Goal: Task Accomplishment & Management: Use online tool/utility

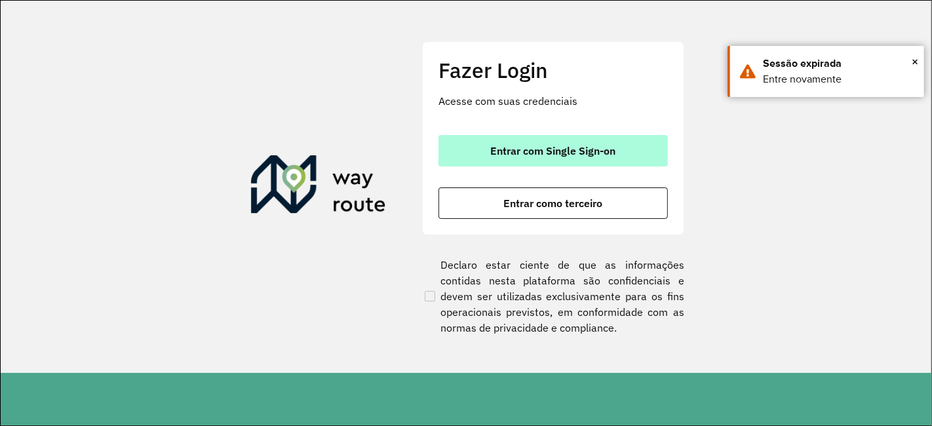
click at [558, 152] on span "Entrar com Single Sign-on" at bounding box center [553, 150] width 125 height 10
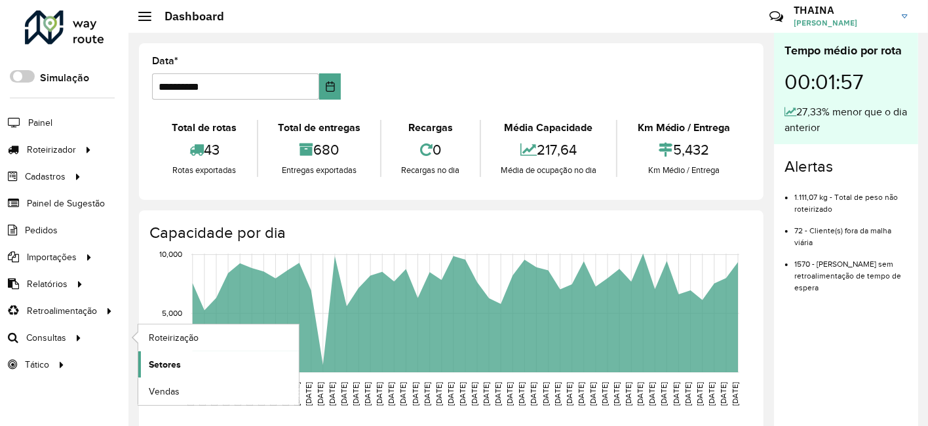
click at [165, 358] on span "Setores" at bounding box center [165, 365] width 32 height 14
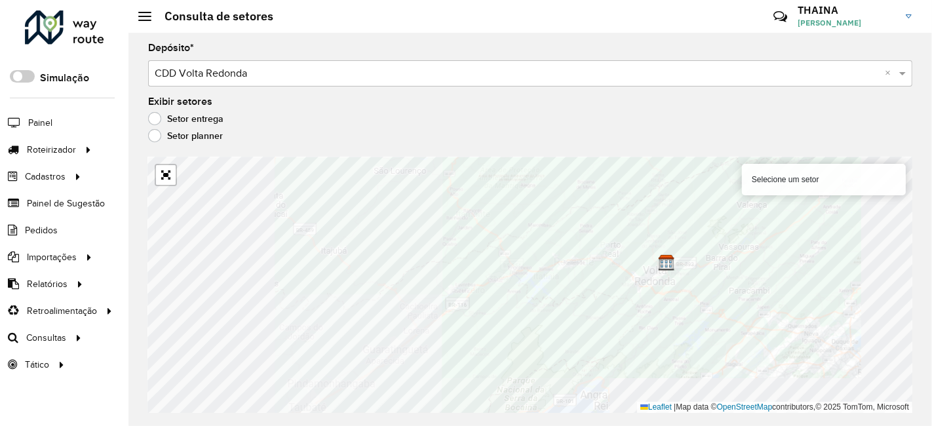
click at [803, 180] on div "Selecione um setor" at bounding box center [824, 179] width 164 height 31
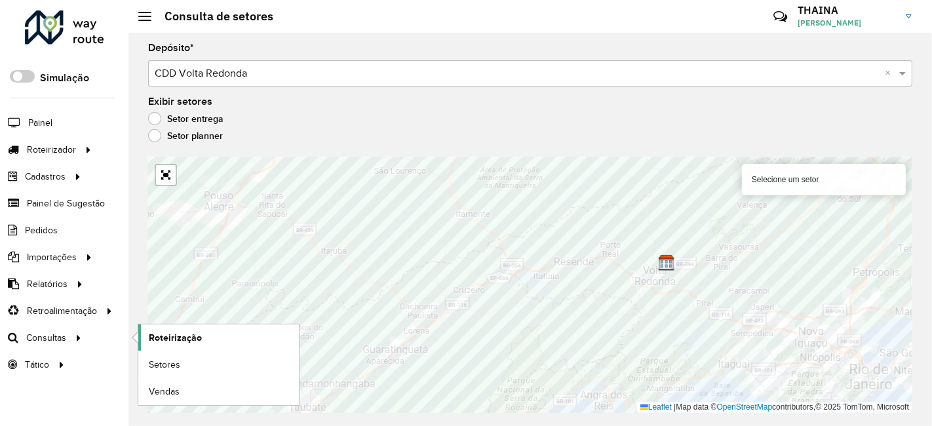
click at [172, 332] on span "Roteirização" at bounding box center [175, 338] width 53 height 14
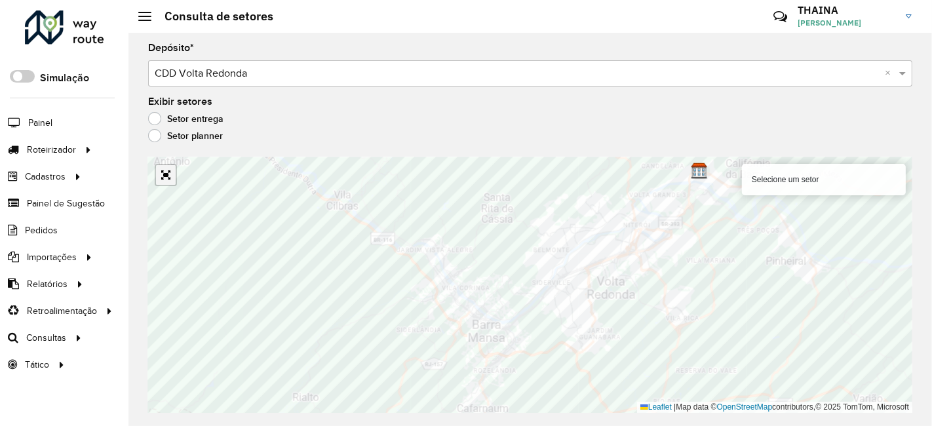
click at [168, 171] on link "Abrir mapa em tela cheia" at bounding box center [166, 175] width 20 height 20
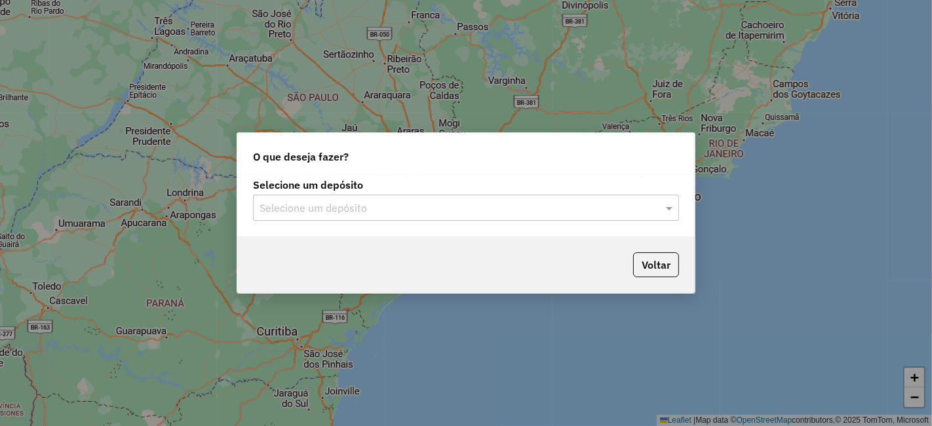
click at [381, 210] on input "text" at bounding box center [452, 208] width 387 height 16
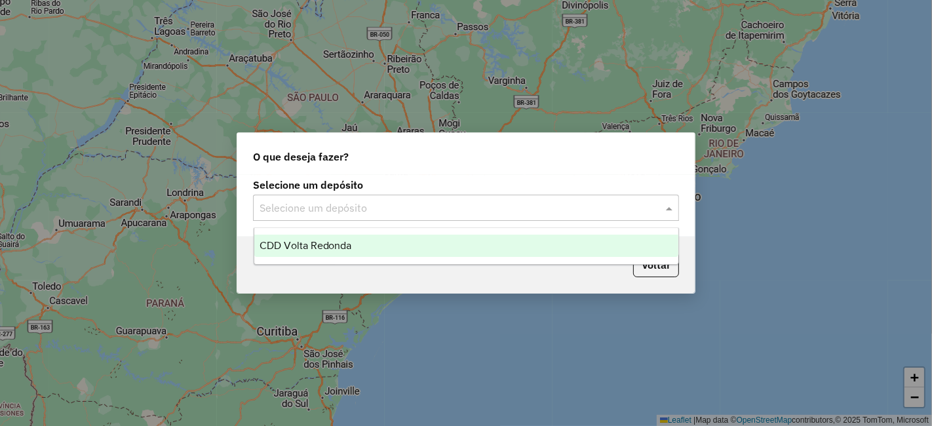
click at [314, 239] on div "CDD Volta Redonda" at bounding box center [466, 246] width 424 height 22
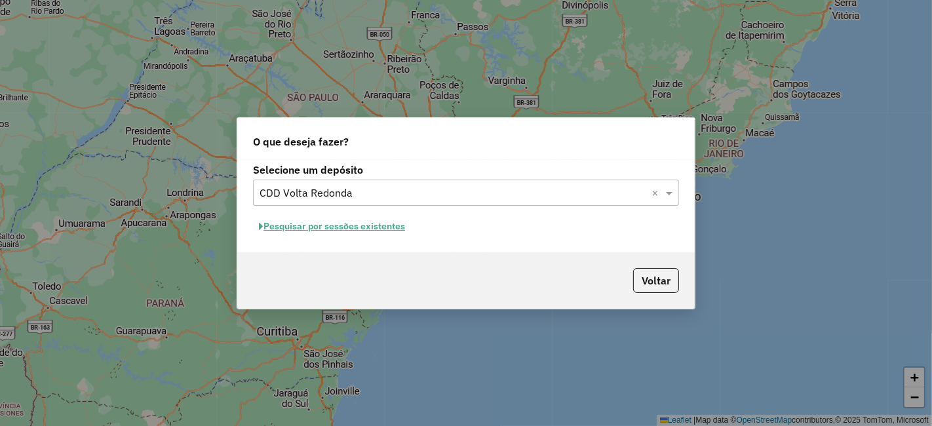
click at [310, 226] on button "Pesquisar por sessões existentes" at bounding box center [332, 226] width 158 height 20
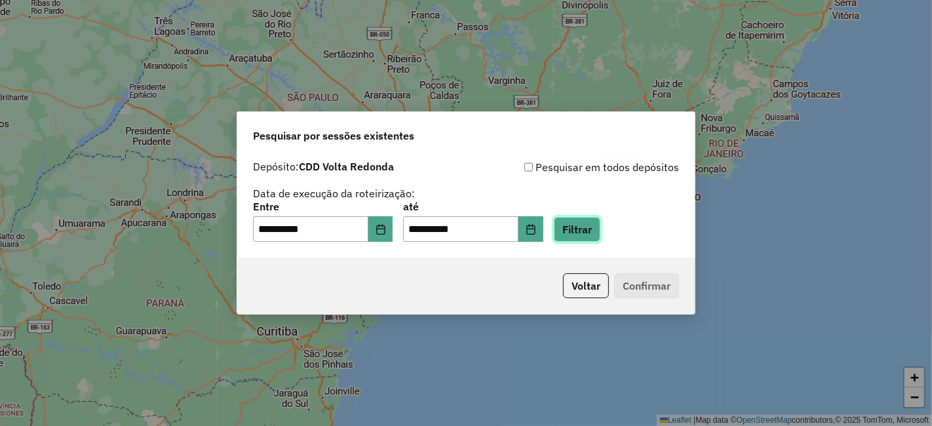
click at [598, 233] on button "Filtrar" at bounding box center [577, 229] width 47 height 25
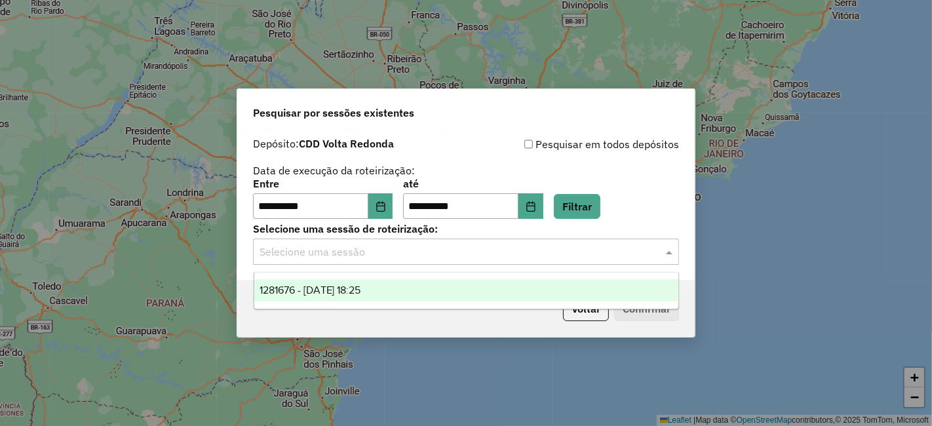
click at [305, 254] on input "text" at bounding box center [452, 252] width 387 height 16
click at [314, 288] on span "1281676 - 24/09/2025 18:25" at bounding box center [310, 289] width 102 height 11
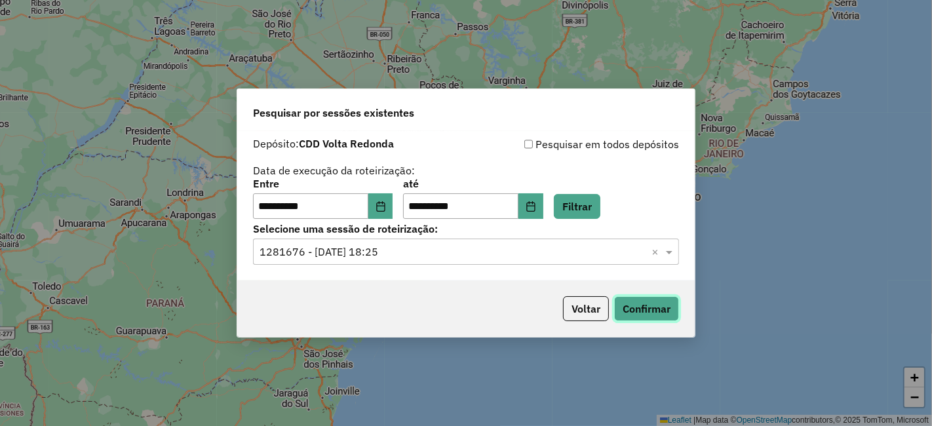
click at [659, 304] on button "Confirmar" at bounding box center [646, 308] width 65 height 25
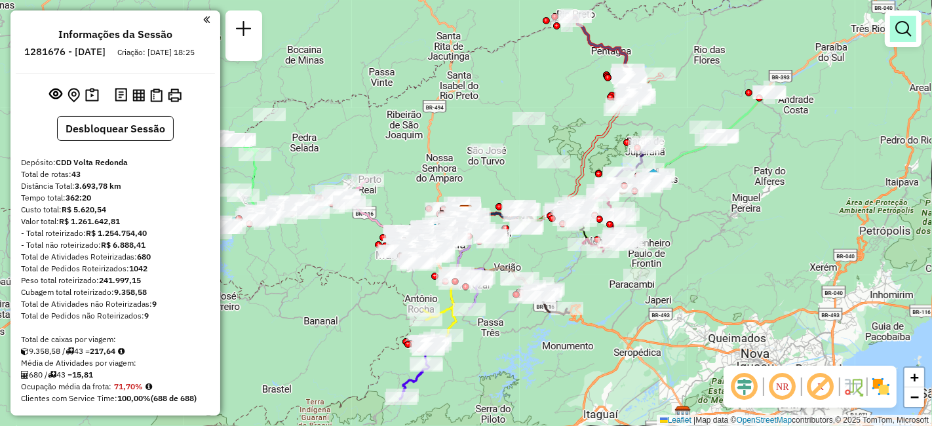
click at [900, 31] on em at bounding box center [903, 29] width 16 height 16
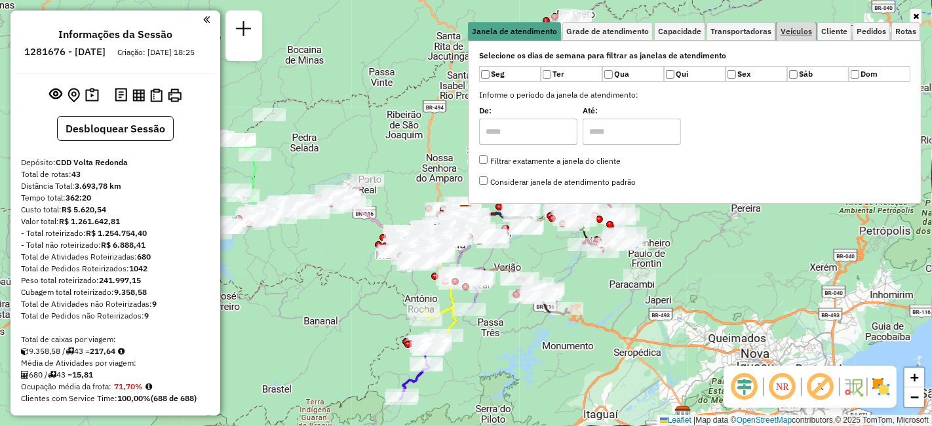
click at [795, 24] on link "Veículos" at bounding box center [795, 31] width 39 height 18
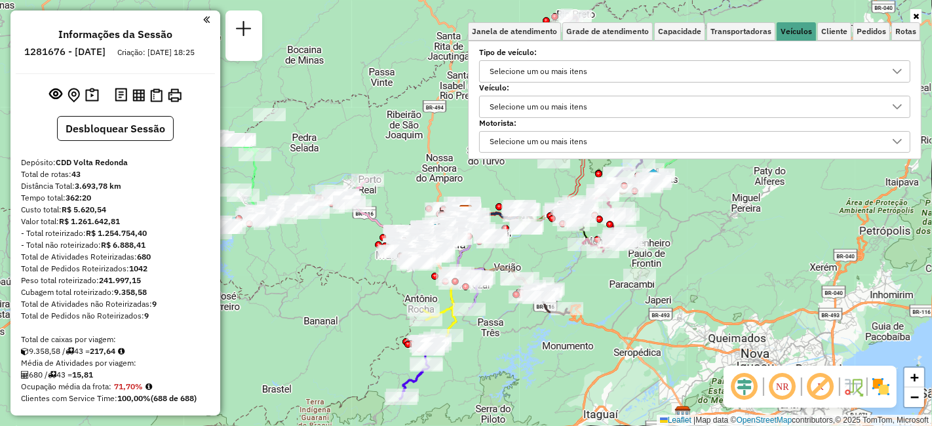
click at [558, 98] on div "Selecione um ou mais itens" at bounding box center [538, 106] width 107 height 21
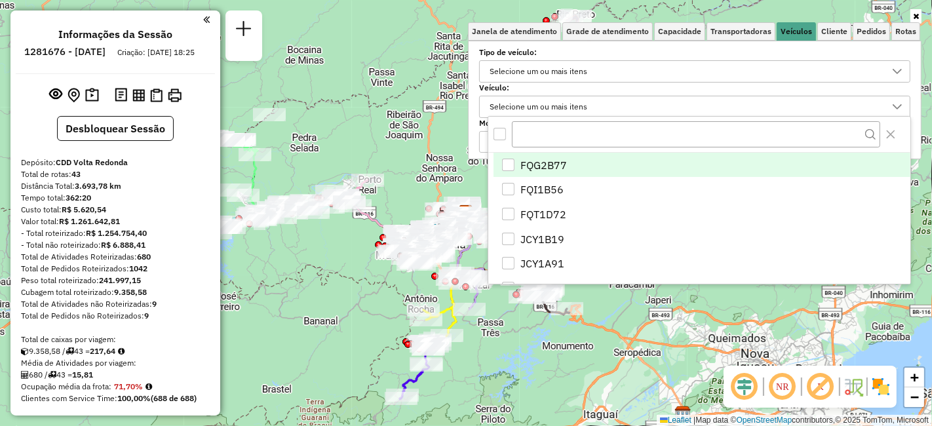
scroll to position [7, 45]
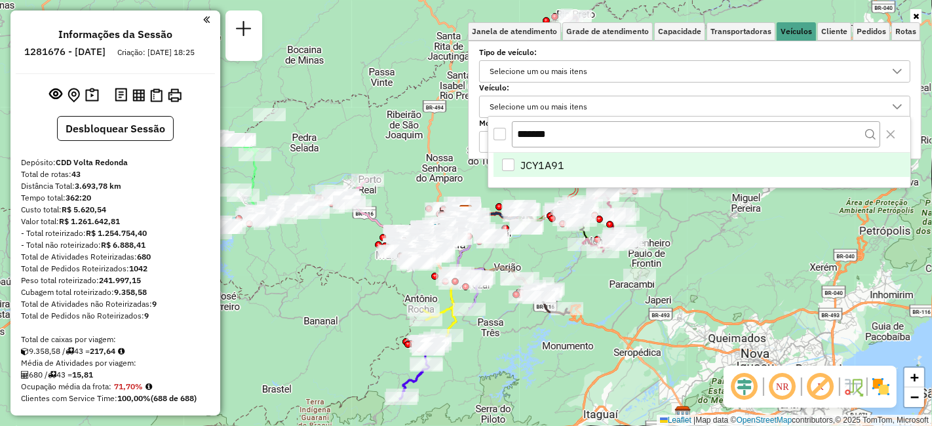
type input "*******"
click at [508, 162] on div "JCY1A91" at bounding box center [508, 165] width 12 height 12
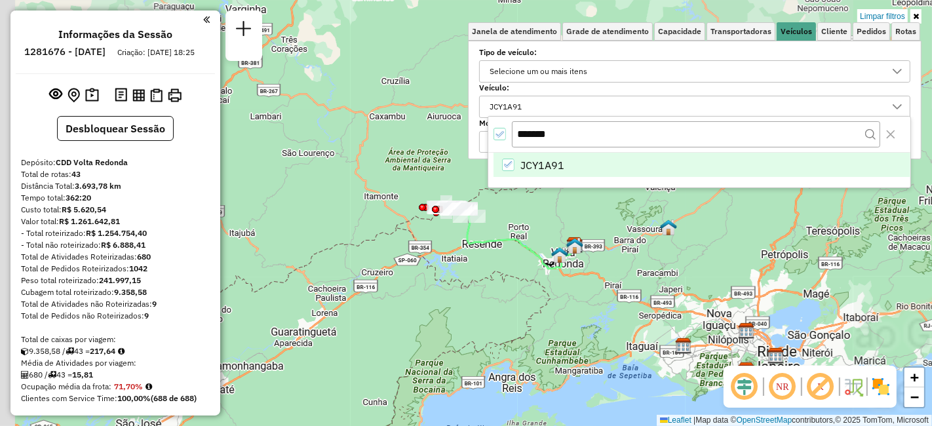
drag, startPoint x: 358, startPoint y: 274, endPoint x: 522, endPoint y: 281, distance: 164.0
click at [521, 281] on div "Limpar filtros Janela de atendimento Grade de atendimento Capacidade Transporta…" at bounding box center [466, 213] width 932 height 426
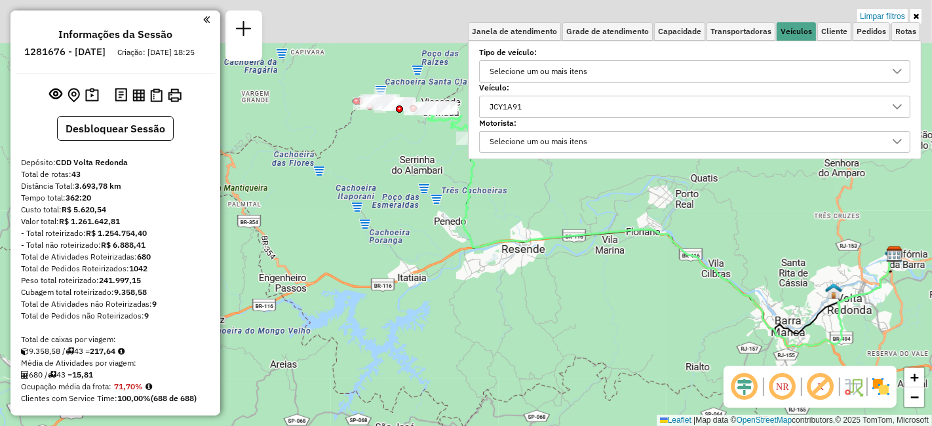
drag, startPoint x: 449, startPoint y: 272, endPoint x: 527, endPoint y: 405, distance: 154.2
click at [527, 405] on div "Limpar filtros Janela de atendimento Grade de atendimento Capacidade Transporta…" at bounding box center [466, 213] width 932 height 426
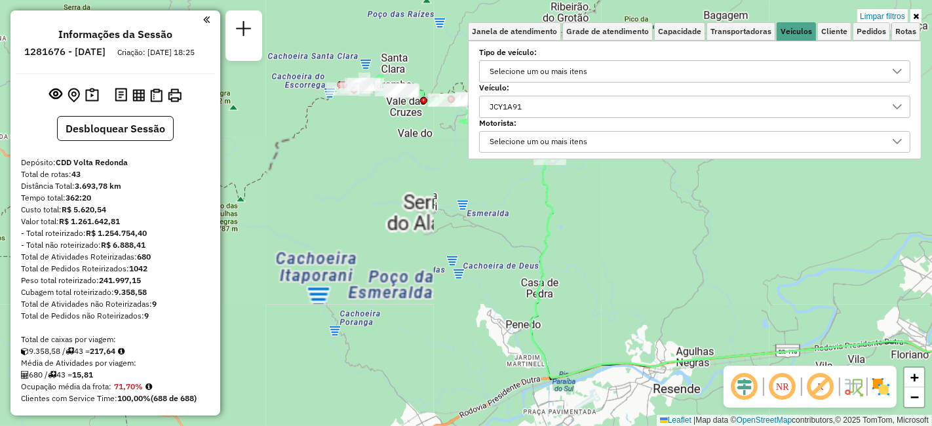
drag, startPoint x: 461, startPoint y: 305, endPoint x: 470, endPoint y: 459, distance: 154.9
click at [470, 425] on html "Aplicando filtros Pop-up bloqueado! Seu navegador bloqueou automáticamente a ab…" at bounding box center [466, 213] width 932 height 426
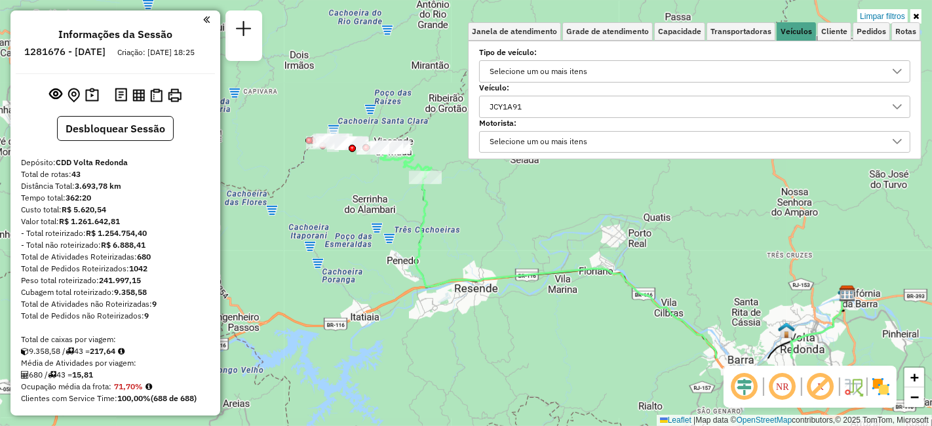
drag, startPoint x: 447, startPoint y: 322, endPoint x: 361, endPoint y: 212, distance: 139.6
click at [361, 212] on div "Limpar filtros Janela de atendimento Grade de atendimento Capacidade Transporta…" at bounding box center [466, 213] width 932 height 426
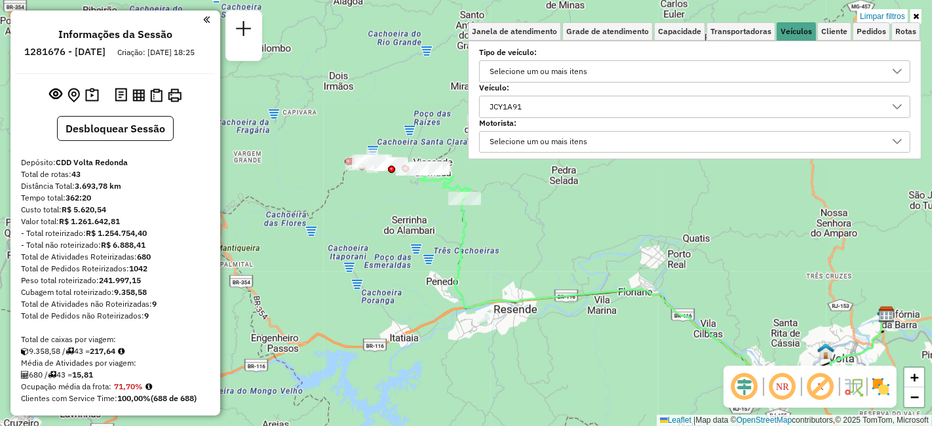
drag, startPoint x: 394, startPoint y: 246, endPoint x: 465, endPoint y: 288, distance: 82.3
click at [465, 288] on div "Limpar filtros Janela de atendimento Grade de atendimento Capacidade Transporta…" at bounding box center [466, 213] width 932 height 426
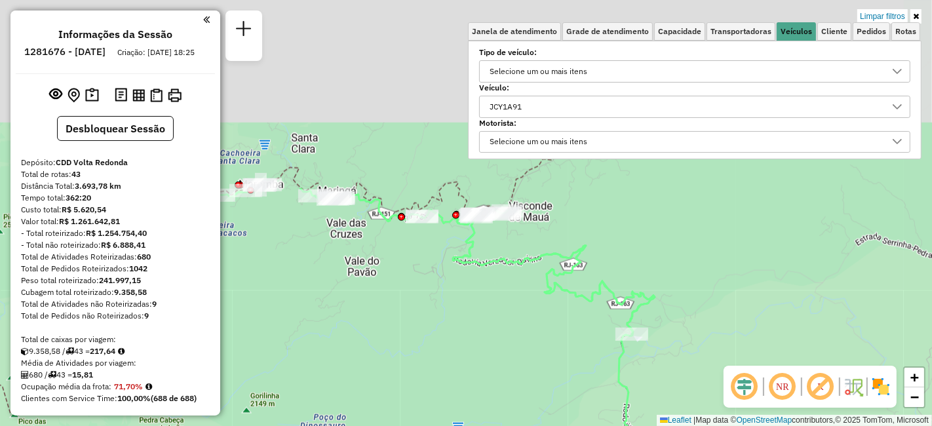
drag, startPoint x: 411, startPoint y: 206, endPoint x: 425, endPoint y: 437, distance: 231.0
click at [425, 425] on html "Aplicando filtros Pop-up bloqueado! Seu navegador bloqueou automáticamente a ab…" at bounding box center [466, 213] width 932 height 426
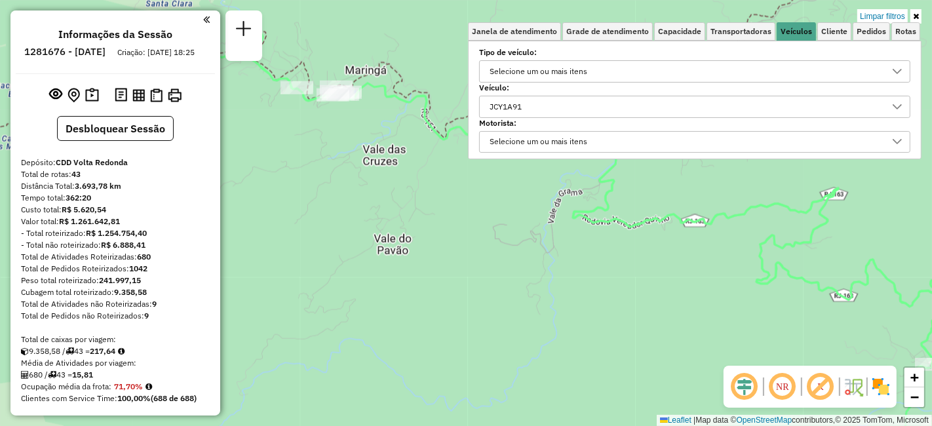
drag, startPoint x: 354, startPoint y: 145, endPoint x: 427, endPoint y: 193, distance: 87.4
click at [427, 193] on div "Limpar filtros Janela de atendimento Grade de atendimento Capacidade Transporta…" at bounding box center [466, 213] width 932 height 426
click at [915, 11] on link at bounding box center [915, 16] width 11 height 14
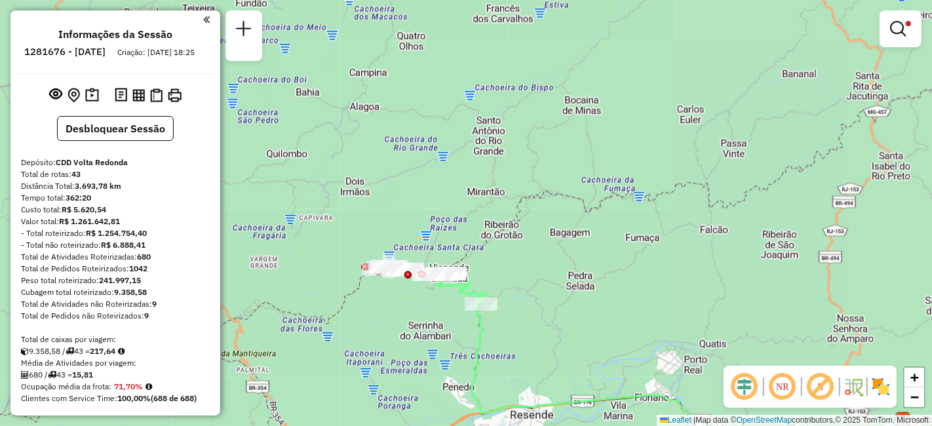
drag, startPoint x: 565, startPoint y: 309, endPoint x: 313, endPoint y: 257, distance: 256.7
click at [313, 257] on div "Limpar filtros Janela de atendimento Grade de atendimento Capacidade Transporta…" at bounding box center [466, 213] width 932 height 426
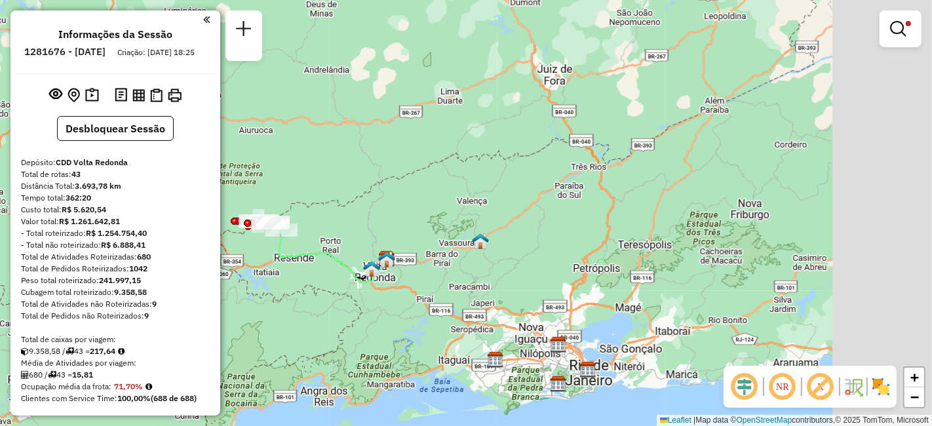
drag, startPoint x: 535, startPoint y: 302, endPoint x: 387, endPoint y: 261, distance: 153.5
click at [389, 263] on div "Limpar filtros Janela de atendimento Grade de atendimento Capacidade Transporta…" at bounding box center [466, 213] width 932 height 426
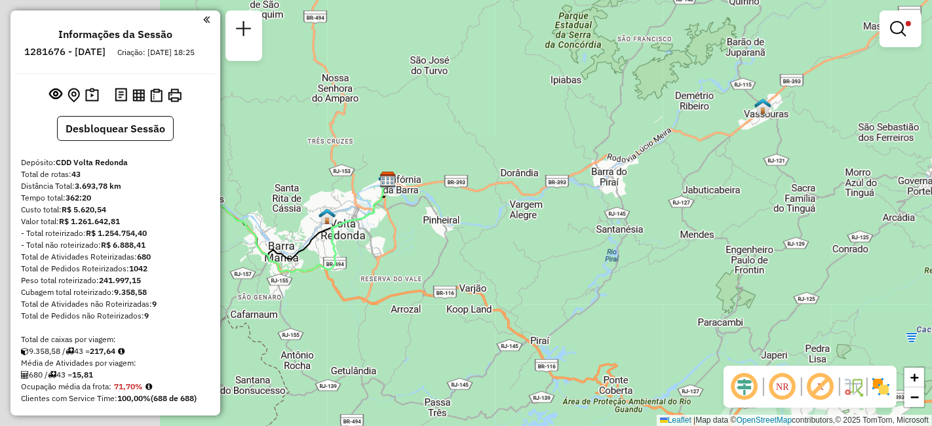
drag, startPoint x: 363, startPoint y: 290, endPoint x: 614, endPoint y: 300, distance: 251.1
click at [614, 300] on div "Limpar filtros Janela de atendimento Grade de atendimento Capacidade Transporta…" at bounding box center [466, 213] width 932 height 426
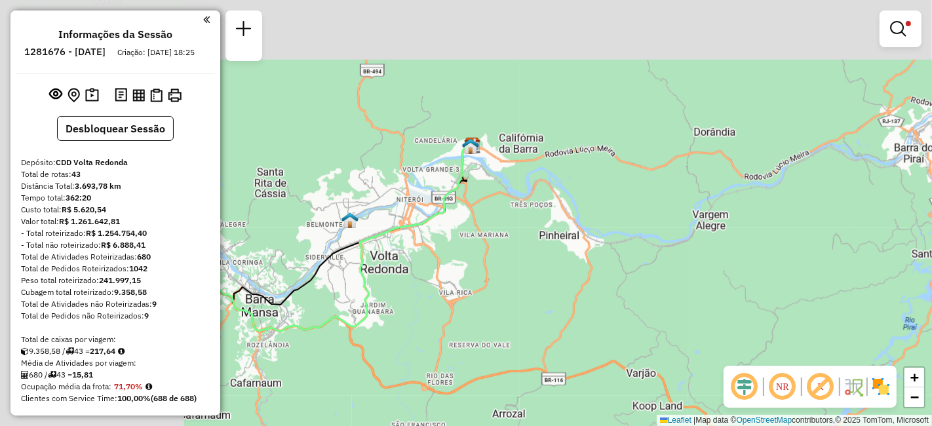
drag, startPoint x: 445, startPoint y: 273, endPoint x: 588, endPoint y: 309, distance: 147.5
click at [694, 334] on div "Limpar filtros Janela de atendimento Grade de atendimento Capacidade Transporta…" at bounding box center [466, 213] width 932 height 426
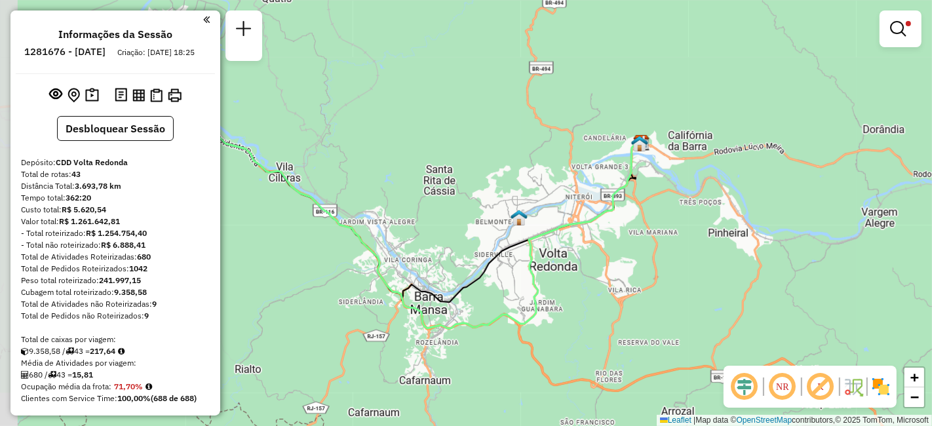
drag, startPoint x: 410, startPoint y: 302, endPoint x: 577, endPoint y: 291, distance: 166.8
click at [582, 295] on div "Limpar filtros Janela de atendimento Grade de atendimento Capacidade Transporta…" at bounding box center [466, 213] width 932 height 426
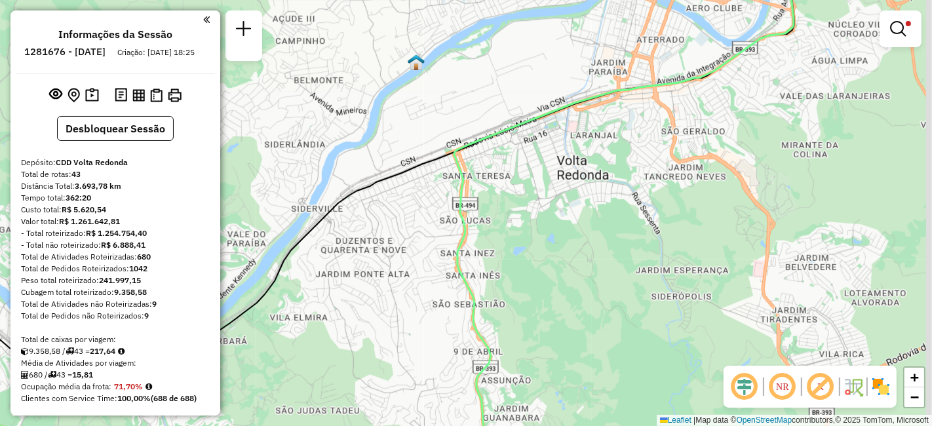
drag, startPoint x: 553, startPoint y: 221, endPoint x: 410, endPoint y: 250, distance: 145.6
click at [410, 250] on div "Limpar filtros Janela de atendimento Grade de atendimento Capacidade Transporta…" at bounding box center [466, 213] width 932 height 426
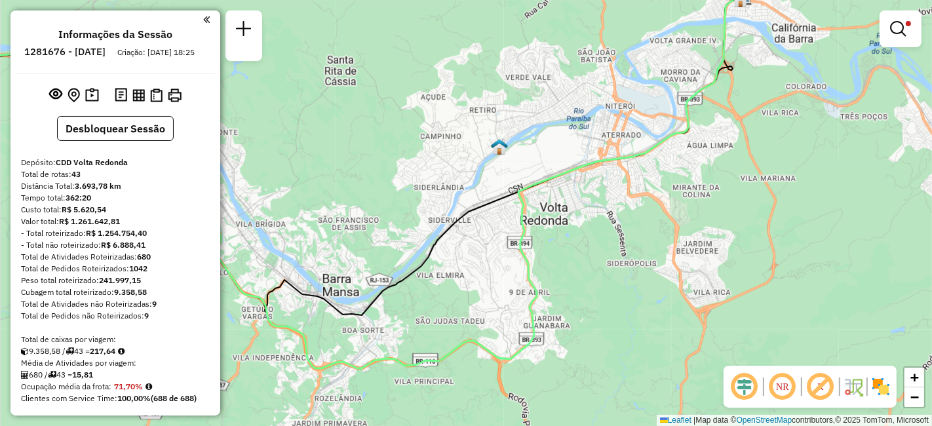
drag, startPoint x: 493, startPoint y: 257, endPoint x: 545, endPoint y: 242, distance: 54.5
click at [545, 242] on div "Limpar filtros Janela de atendimento Grade de atendimento Capacidade Transporta…" at bounding box center [466, 213] width 932 height 426
